Goal: Find specific page/section: Find specific page/section

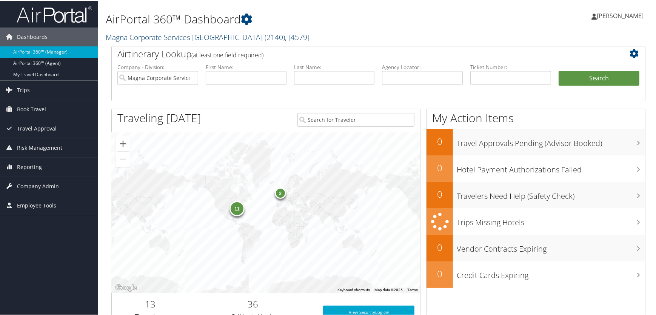
click at [188, 37] on link "Magna Corporate Services America ( 2140 ) , [ 4579 ]" at bounding box center [208, 36] width 204 height 10
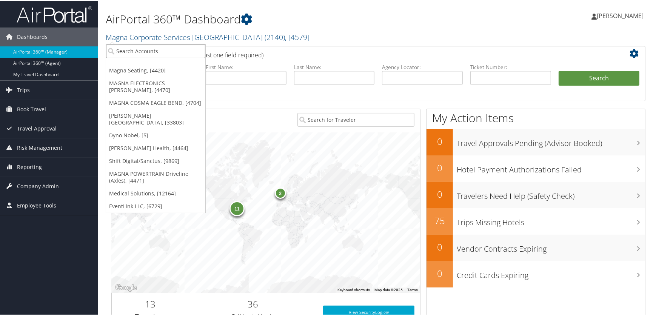
click at [130, 53] on input "search" at bounding box center [155, 50] width 99 height 14
type input "ch guen"
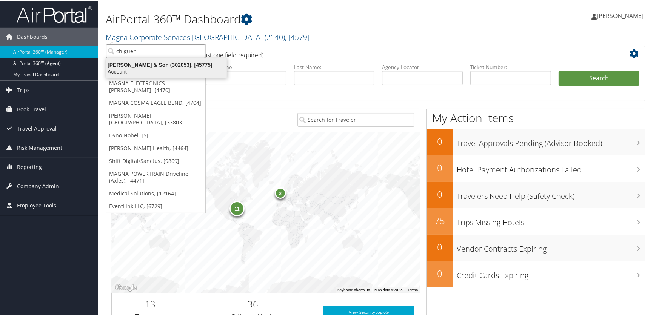
click at [140, 66] on div "CH Guenther & Son (302053), [45775]" at bounding box center [166, 64] width 129 height 7
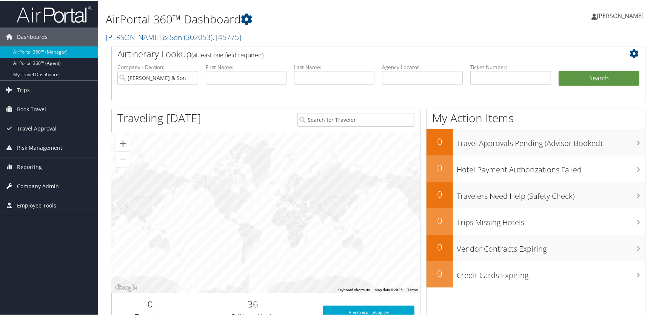
click at [38, 185] on span "Company Admin" at bounding box center [38, 185] width 42 height 19
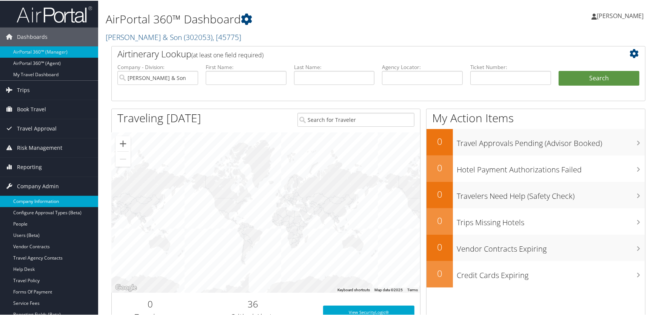
click at [33, 200] on link "Company Information" at bounding box center [49, 200] width 98 height 11
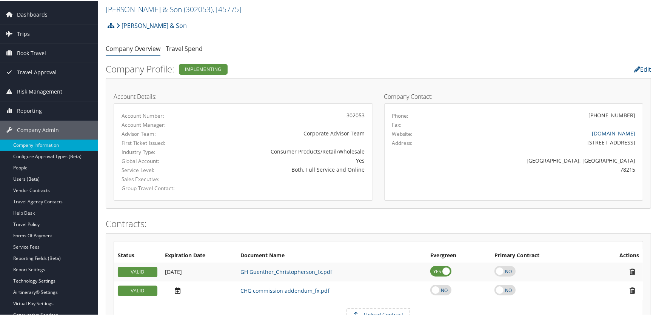
scroll to position [34, 0]
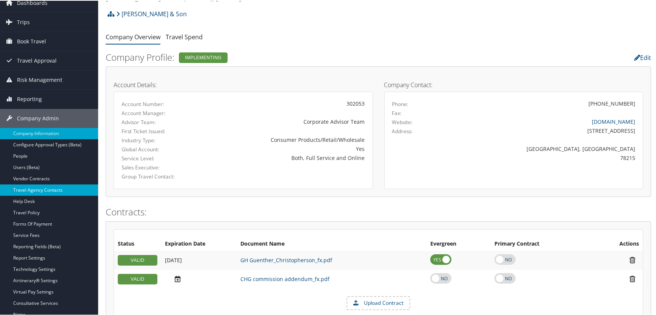
click at [57, 188] on link "Travel Agency Contacts" at bounding box center [49, 189] width 98 height 11
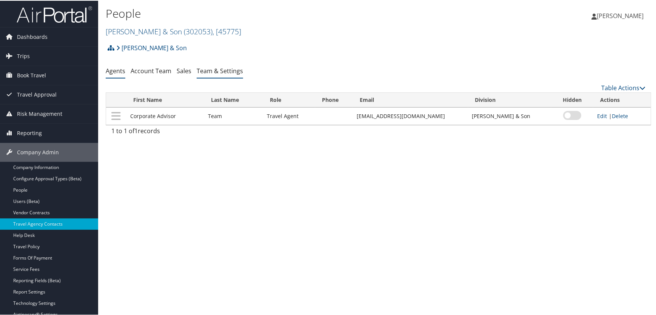
click at [210, 69] on link "Team & Settings" at bounding box center [220, 70] width 46 height 8
